Goal: Task Accomplishment & Management: Use online tool/utility

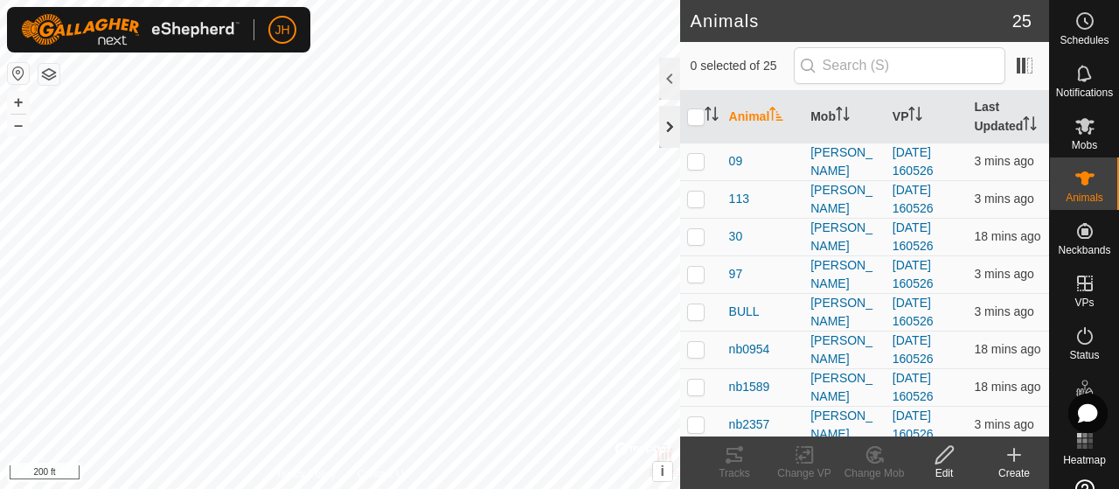
click at [669, 130] on div at bounding box center [669, 127] width 21 height 42
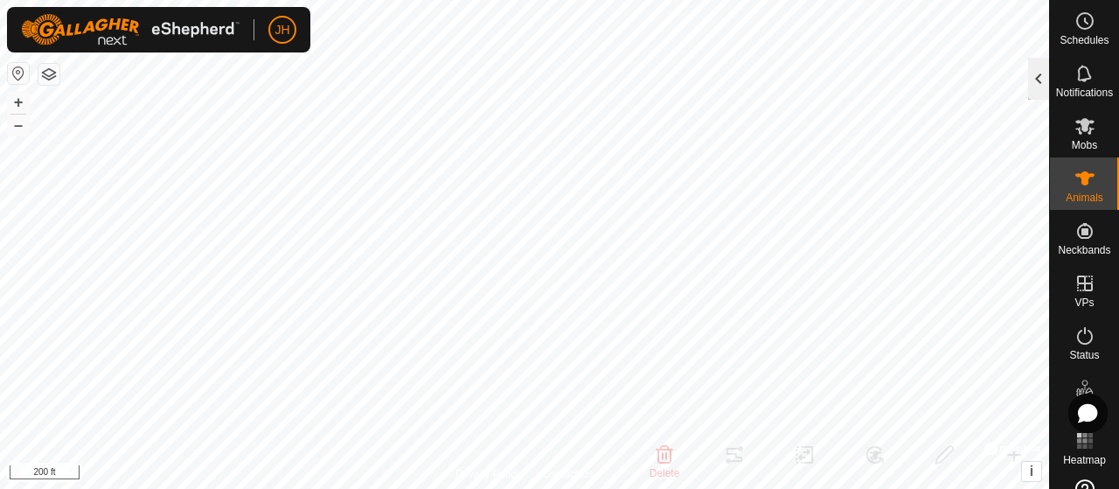
click at [1042, 76] on div at bounding box center [1038, 79] width 21 height 42
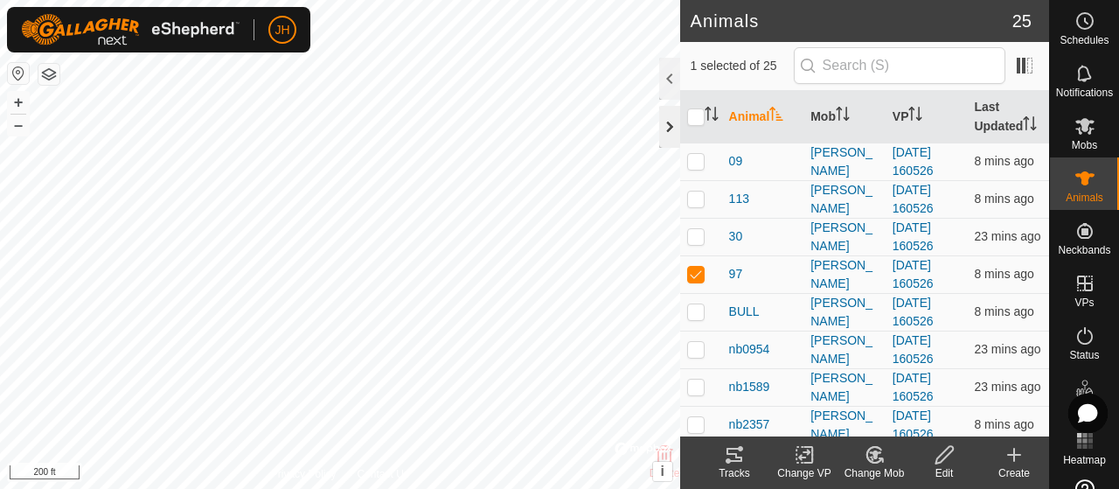
click at [677, 131] on div at bounding box center [669, 127] width 21 height 42
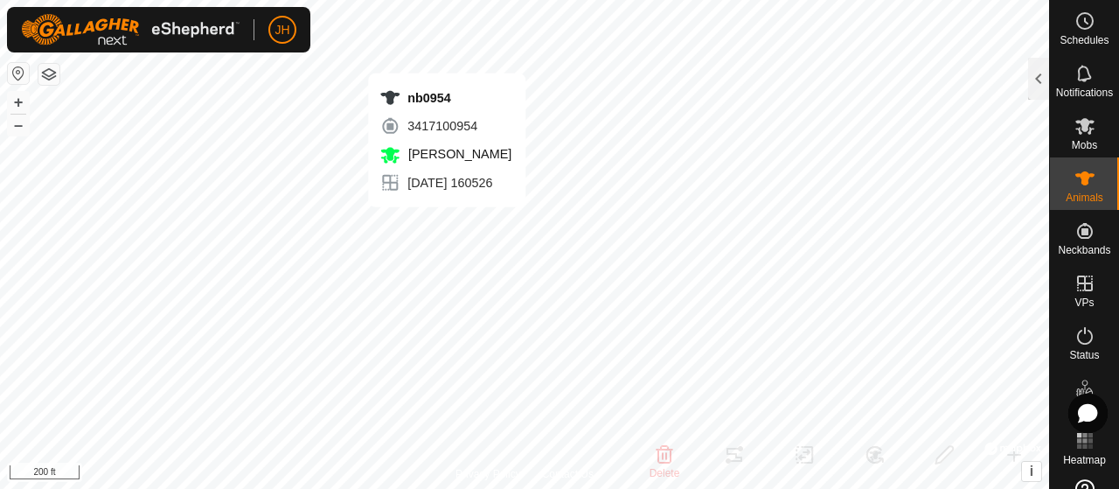
checkbox input "false"
checkbox input "true"
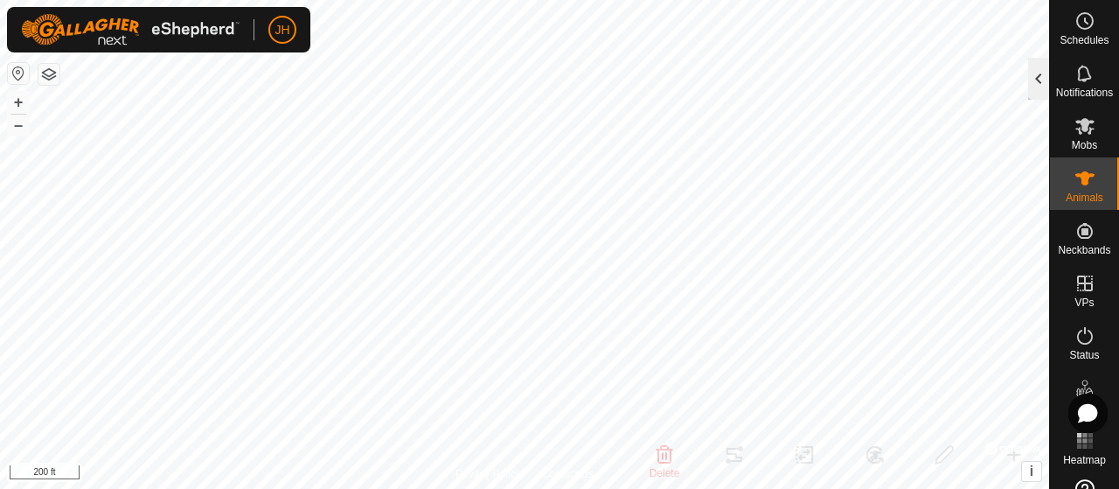
click at [1032, 74] on div at bounding box center [1038, 79] width 21 height 42
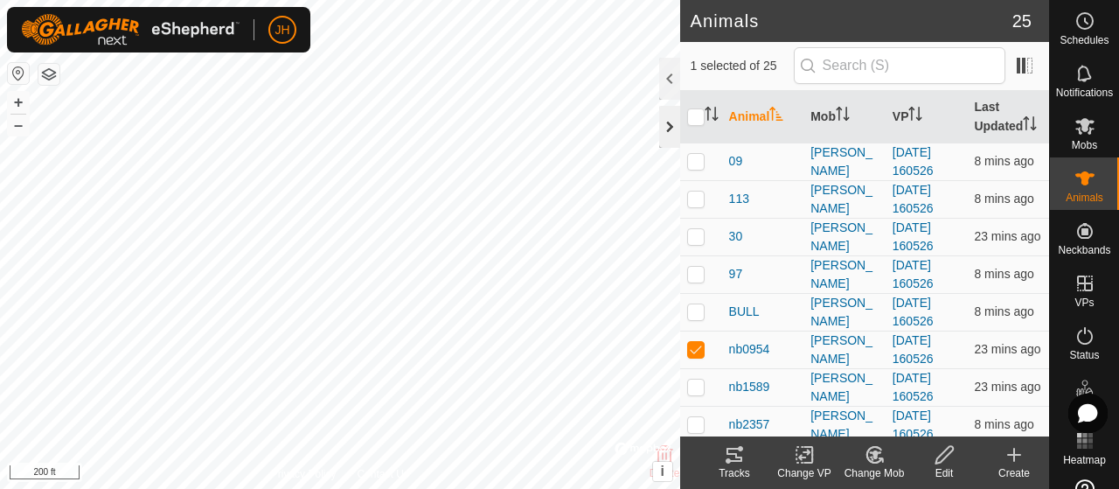
click at [668, 121] on div at bounding box center [669, 127] width 21 height 42
